Goal: Information Seeking & Learning: Learn about a topic

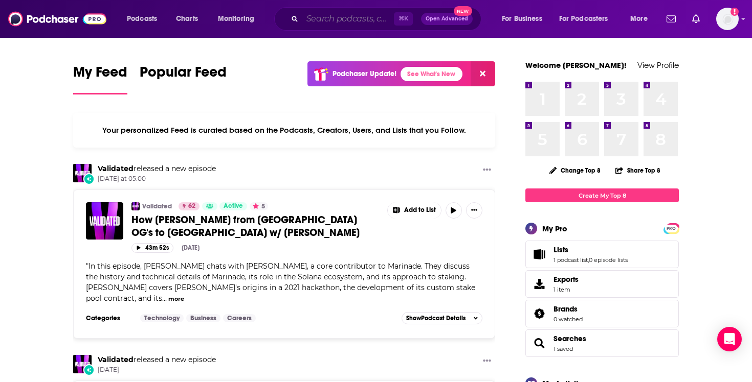
click at [357, 22] on input "Search podcasts, credits, & more..." at bounding box center [348, 19] width 92 height 16
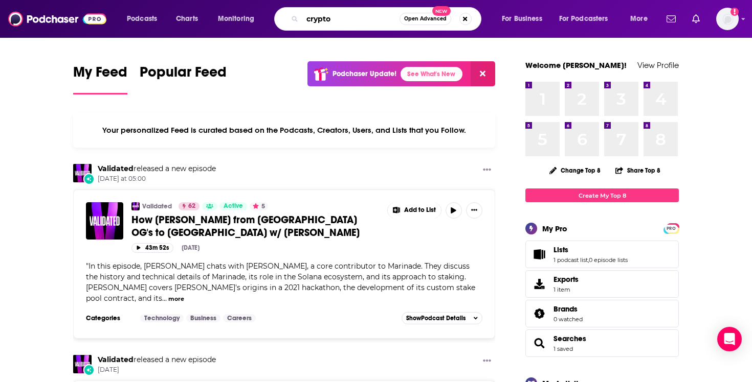
type input "crypto"
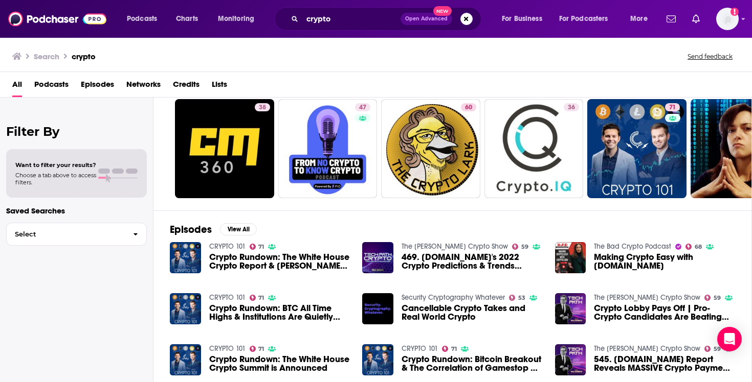
scroll to position [24, 0]
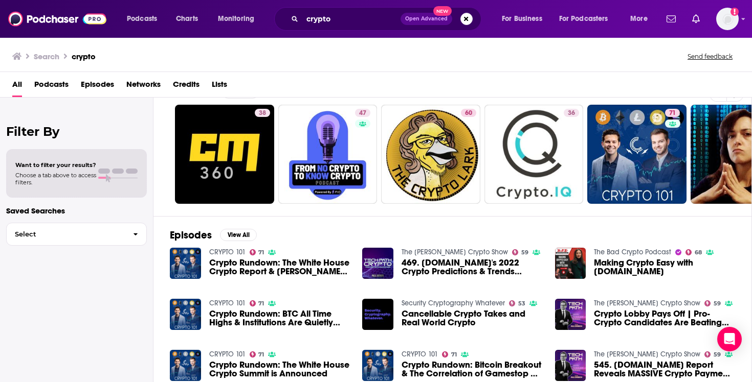
click at [58, 81] on span "Podcasts" at bounding box center [51, 86] width 34 height 21
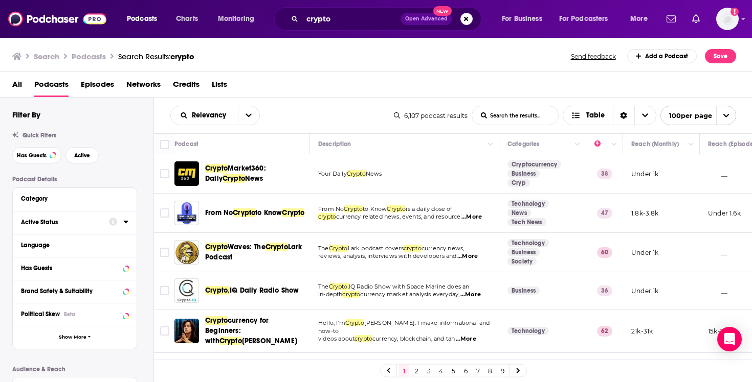
click at [126, 222] on icon at bounding box center [125, 222] width 5 height 3
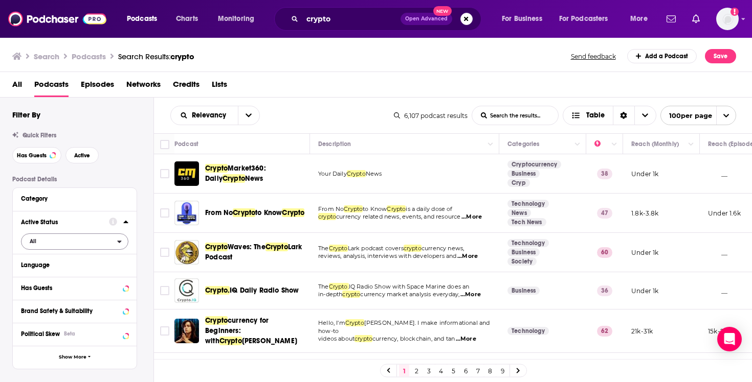
click at [109, 238] on span "All" at bounding box center [69, 241] width 96 height 13
click at [97, 276] on span "595" at bounding box center [103, 275] width 48 height 6
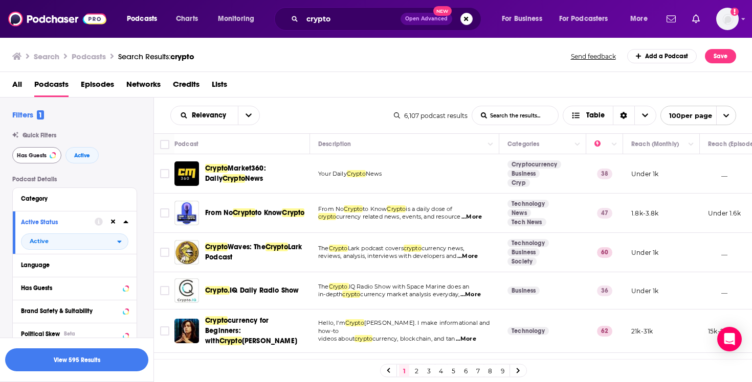
click at [43, 159] on button "Has Guests" at bounding box center [36, 155] width 49 height 16
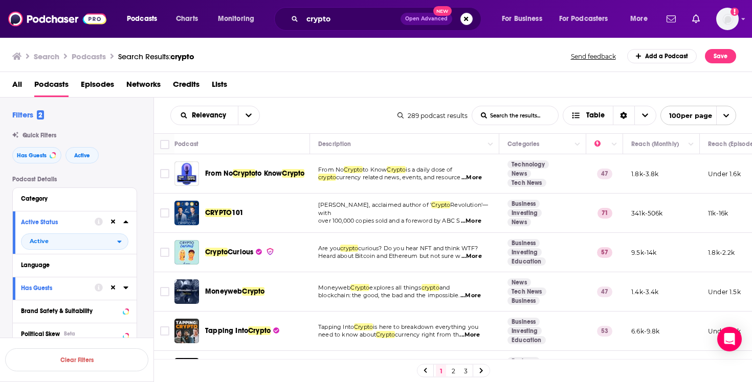
click at [258, 169] on span "to Know" at bounding box center [268, 173] width 27 height 9
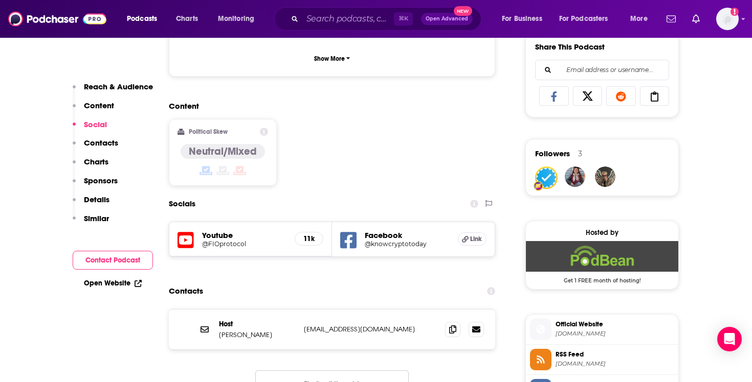
scroll to position [726, 0]
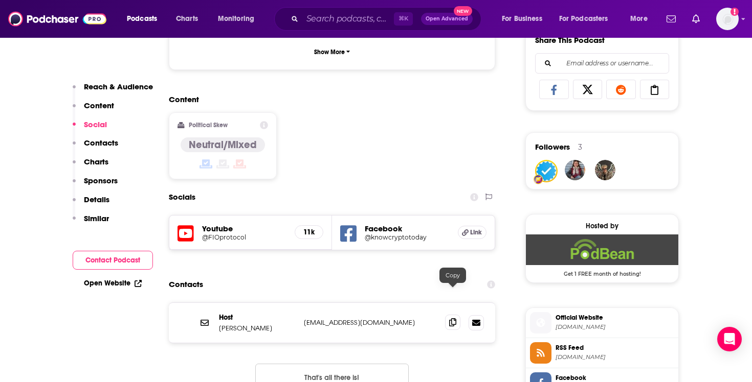
click at [449, 315] on span at bounding box center [452, 322] width 15 height 15
drag, startPoint x: 222, startPoint y: 300, endPoint x: 251, endPoint y: 300, distance: 29.1
click at [251, 324] on p "[PERSON_NAME]" at bounding box center [257, 328] width 77 height 9
drag, startPoint x: 220, startPoint y: 300, endPoint x: 266, endPoint y: 299, distance: 46.0
click at [266, 324] on p "[PERSON_NAME]" at bounding box center [257, 328] width 77 height 9
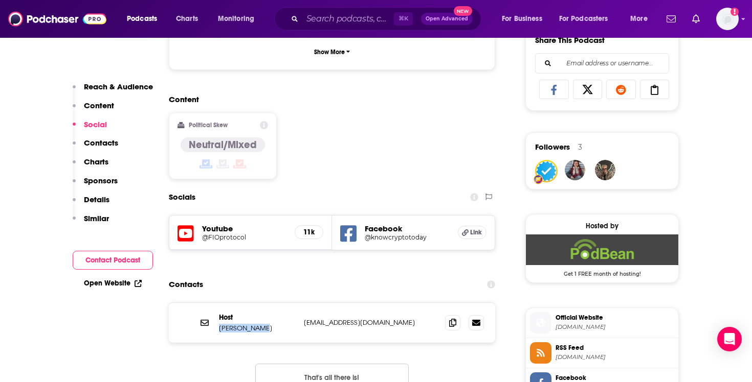
copy p "[PERSON_NAME]"
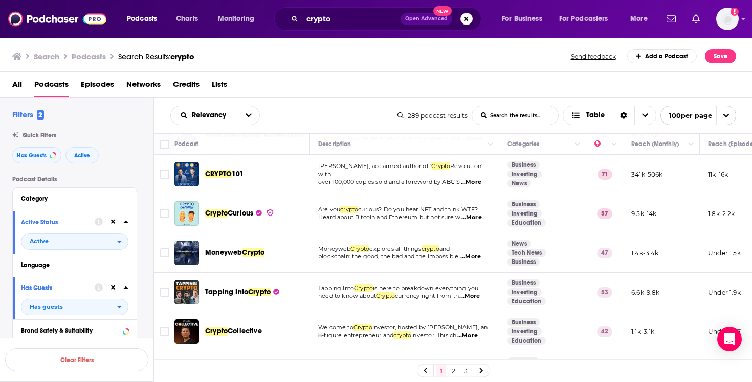
scroll to position [39, 0]
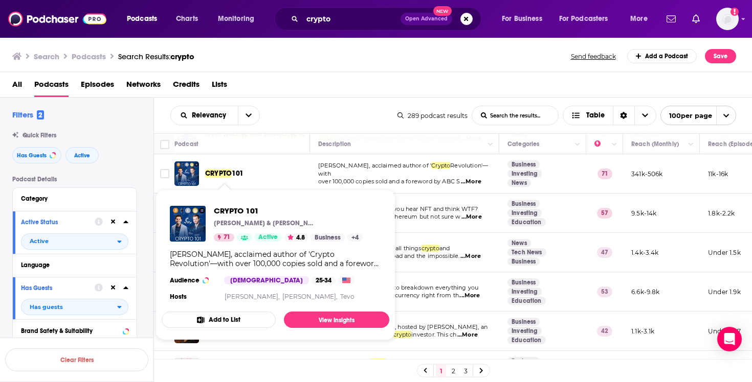
drag, startPoint x: 251, startPoint y: 177, endPoint x: 206, endPoint y: 175, distance: 45.1
click at [206, 175] on div "CRYPTO 101" at bounding box center [258, 174] width 106 height 10
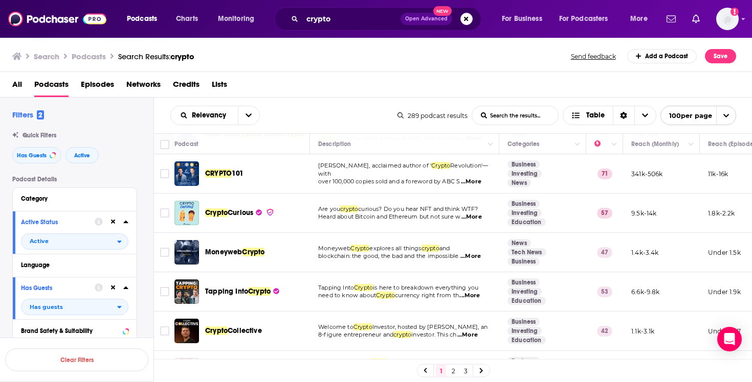
copy span "CRYPTO 101"
click at [225, 173] on span "CRYPTO" at bounding box center [218, 173] width 27 height 9
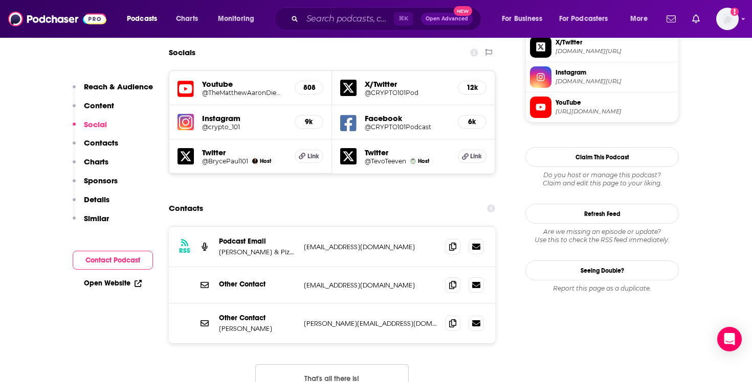
scroll to position [929, 0]
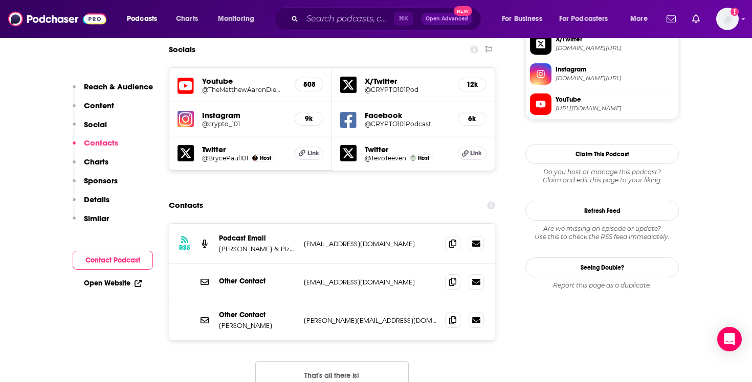
click at [283, 245] on p "[PERSON_NAME] & Pizza Mind: Bitcoin Blockchain Cryptocurrency Ethereum Advocates" at bounding box center [257, 249] width 77 height 9
click at [452, 216] on div at bounding box center [452, 212] width 9 height 9
click at [675, 0] on div "Podcasts Charts Monitoring ⌘ K Open Advanced New For Business For Podcasters Mo…" at bounding box center [376, 19] width 752 height 38
click at [453, 278] on icon at bounding box center [452, 282] width 7 height 8
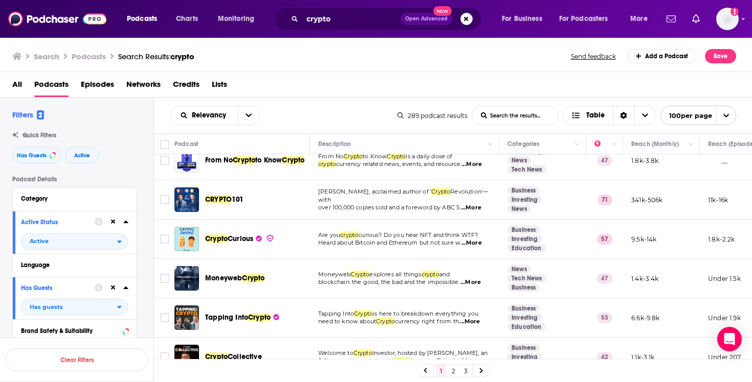
scroll to position [16, 0]
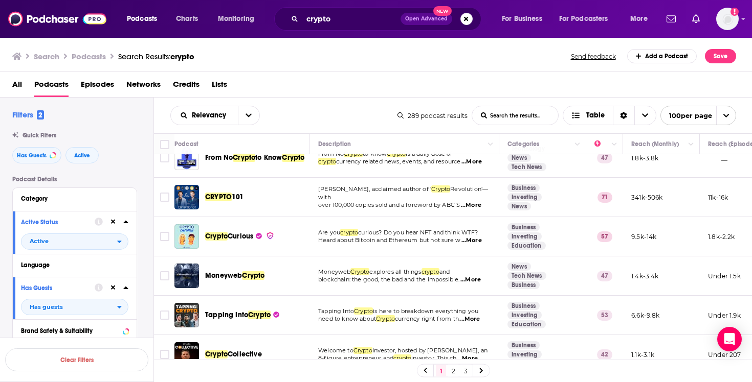
click at [253, 274] on span "Crypto" at bounding box center [253, 275] width 22 height 9
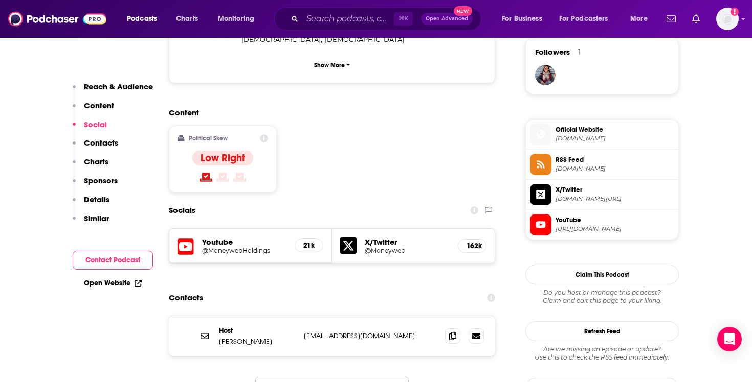
scroll to position [751, 0]
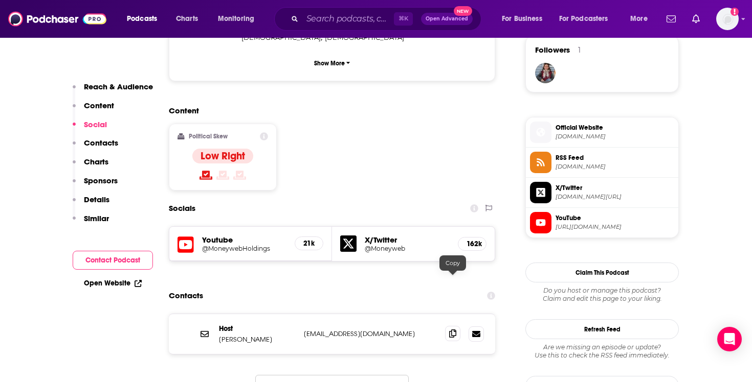
click at [457, 326] on span at bounding box center [452, 333] width 15 height 15
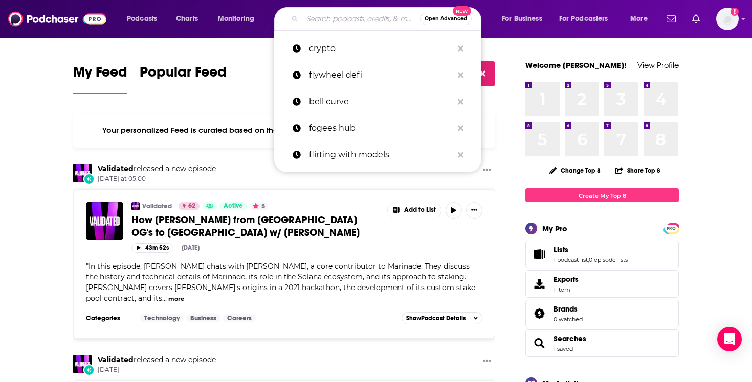
click at [380, 18] on input "Search podcasts, credits, & more..." at bounding box center [361, 19] width 118 height 16
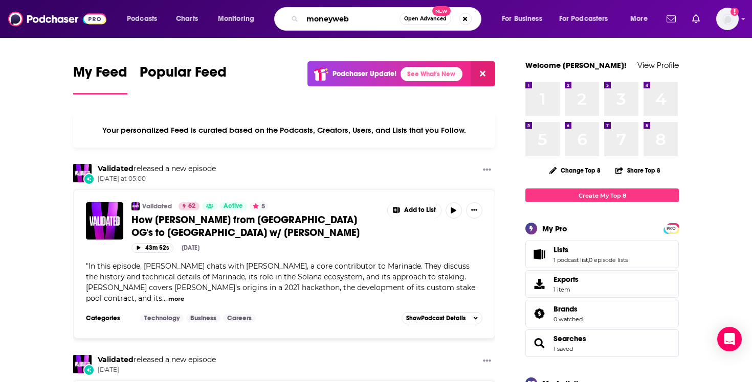
type input "moneyweb"
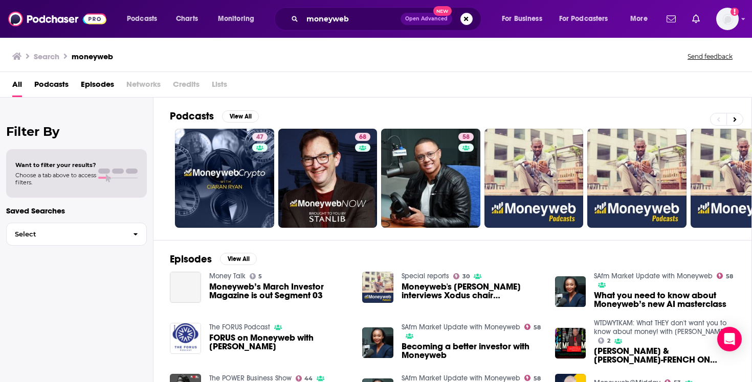
click at [244, 162] on link "47" at bounding box center [224, 178] width 99 height 99
